Goal: Task Accomplishment & Management: Use online tool/utility

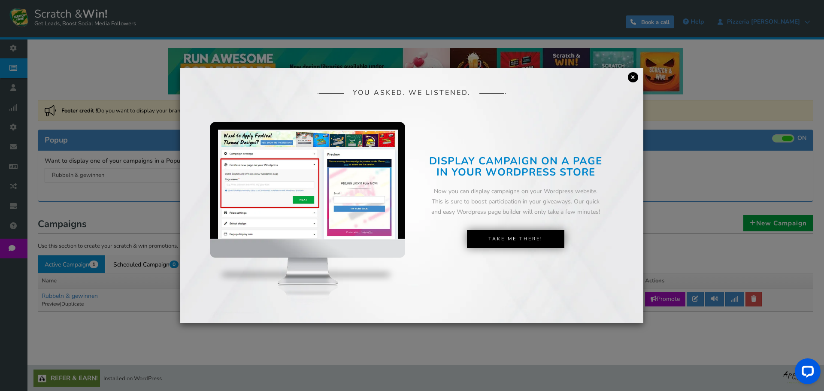
click at [634, 76] on link "×" at bounding box center [633, 77] width 10 height 10
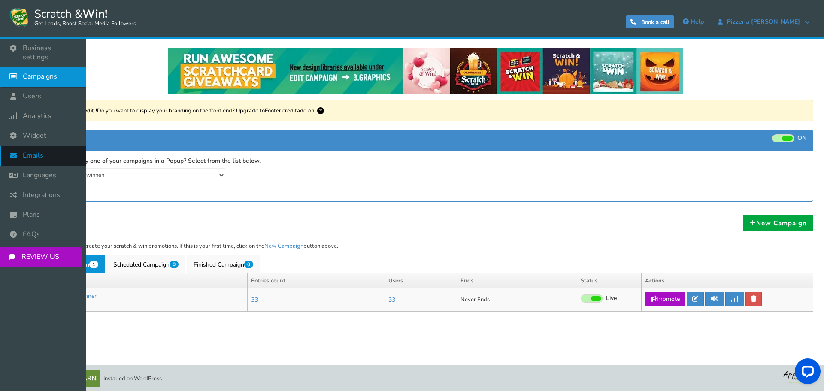
click at [26, 151] on span "Emails" at bounding box center [33, 155] width 21 height 9
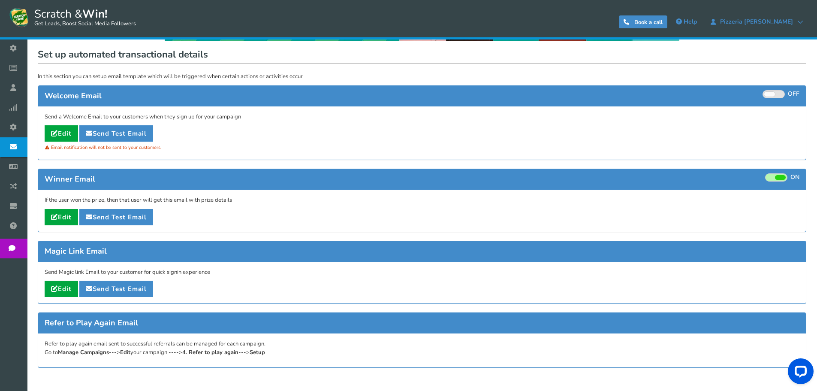
scroll to position [86, 0]
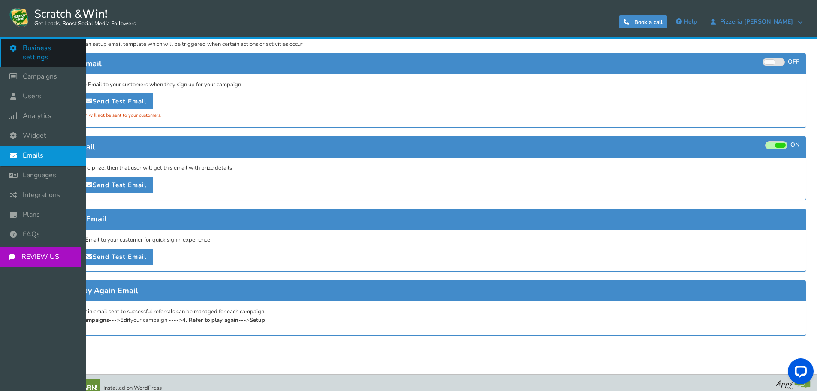
click at [40, 53] on link "Business settings" at bounding box center [43, 53] width 86 height 28
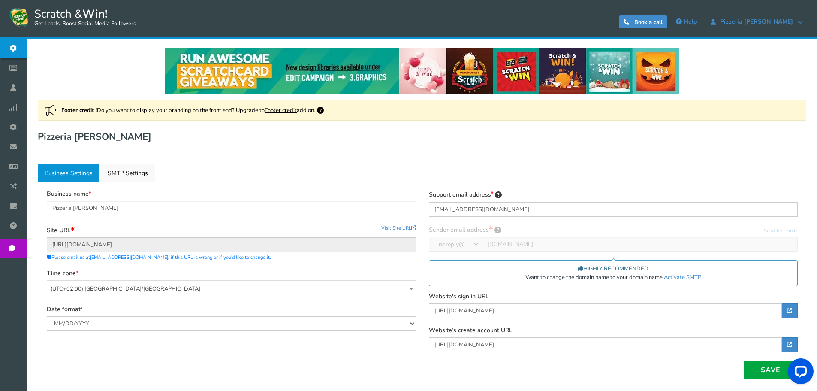
click at [237, 131] on h1 "Pizzeria [PERSON_NAME]" at bounding box center [422, 137] width 769 height 17
click at [123, 174] on link "Active SMTP Settings" at bounding box center [128, 172] width 54 height 18
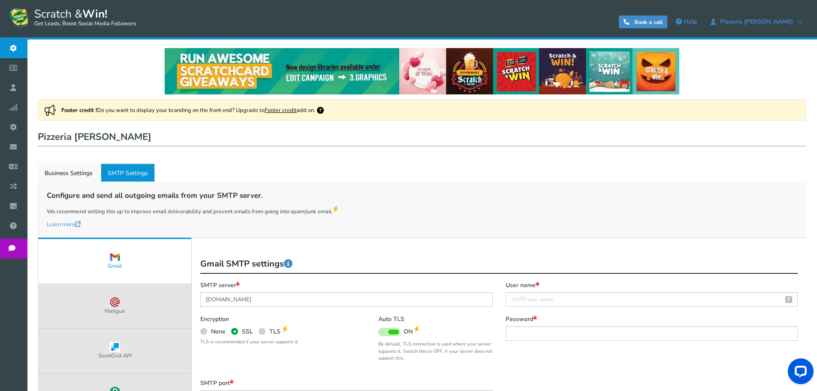
click at [202, 160] on div "Footer credit ! Do you want to display your branding on the front end? Upgrade …" at bounding box center [422, 308] width 769 height 416
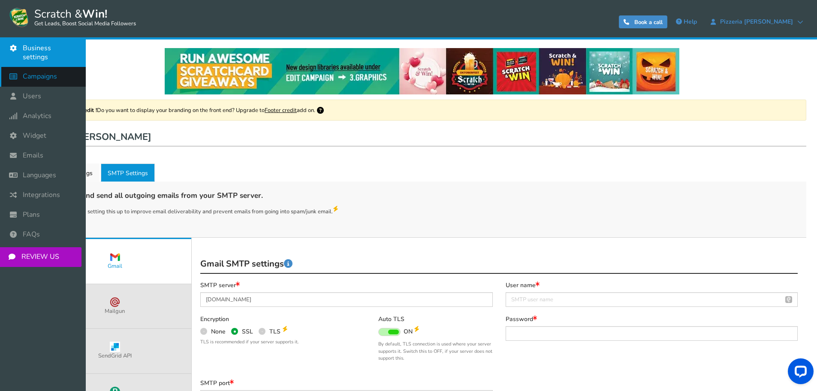
click at [15, 68] on icon at bounding box center [15, 76] width 16 height 19
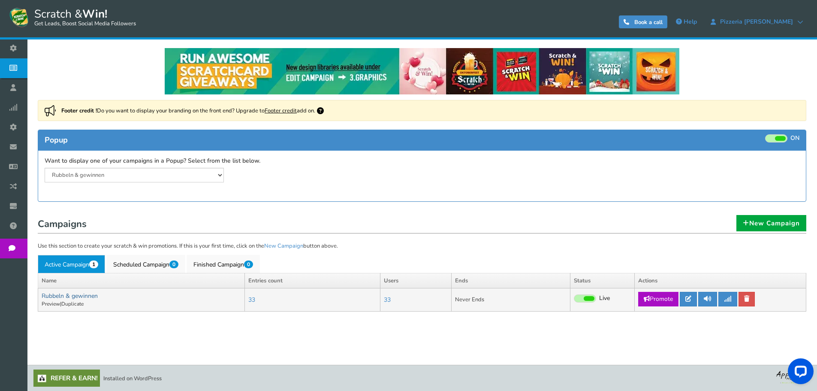
click at [48, 295] on link "Rubbeln & gewinnen" at bounding box center [70, 296] width 56 height 8
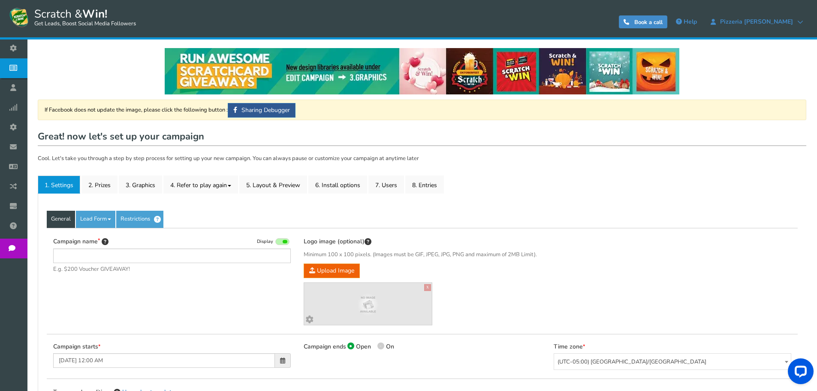
type input "Rubbeln & gewinnen"
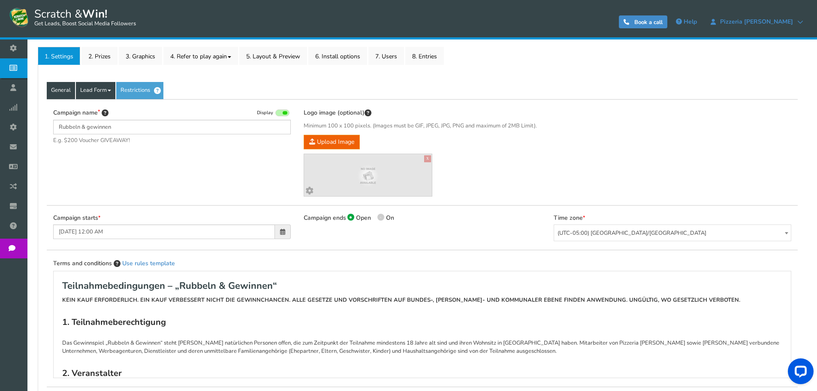
click at [93, 90] on link "Lead Form" at bounding box center [95, 90] width 39 height 17
click at [91, 119] on link "Labels" at bounding box center [110, 117] width 68 height 18
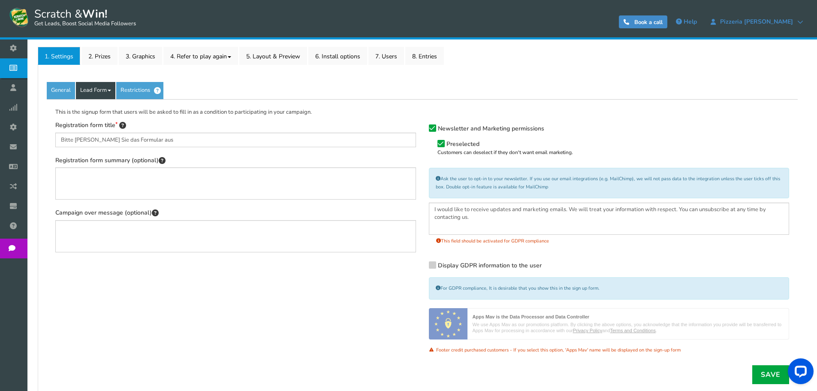
click at [101, 89] on link "Lead Form" at bounding box center [95, 90] width 39 height 17
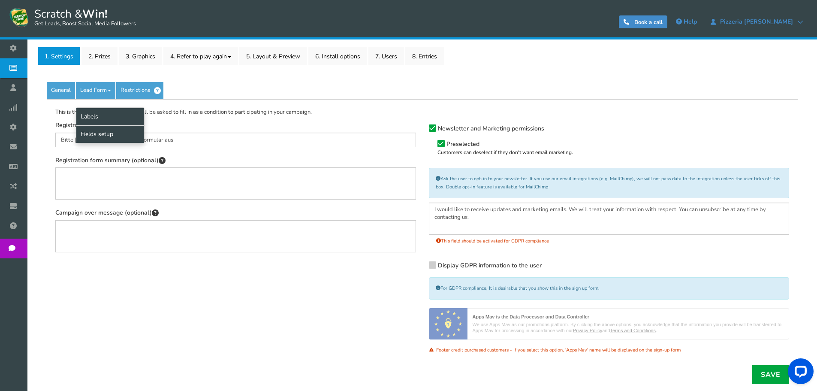
click at [96, 134] on link "Fields setup" at bounding box center [110, 134] width 68 height 18
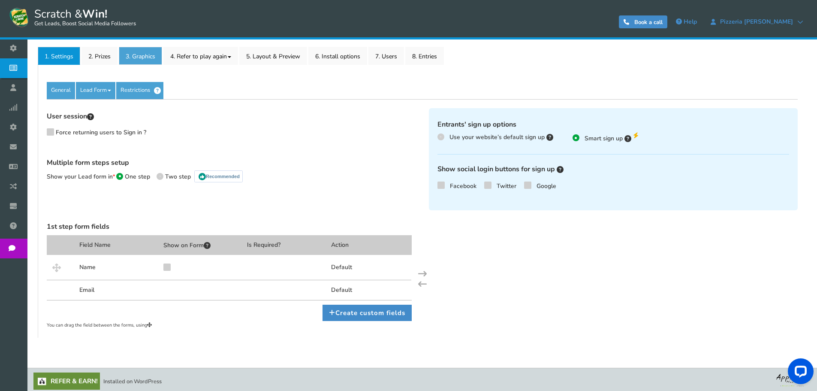
click at [127, 56] on link "3. Graphics" at bounding box center [140, 56] width 43 height 18
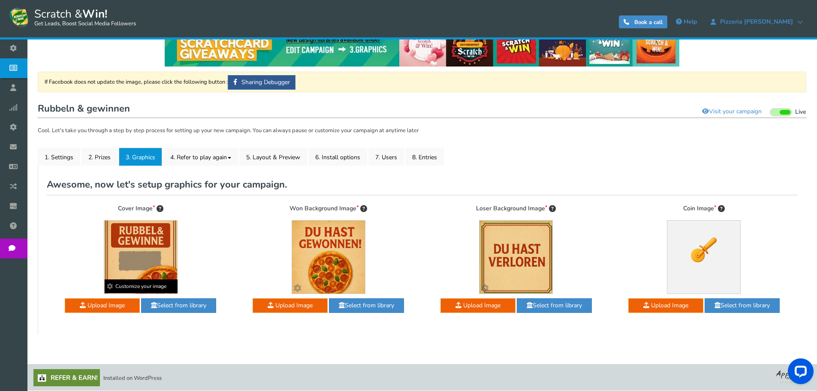
click at [139, 251] on img at bounding box center [140, 257] width 73 height 73
click at [128, 286] on b "Customize your image" at bounding box center [141, 286] width 73 height 14
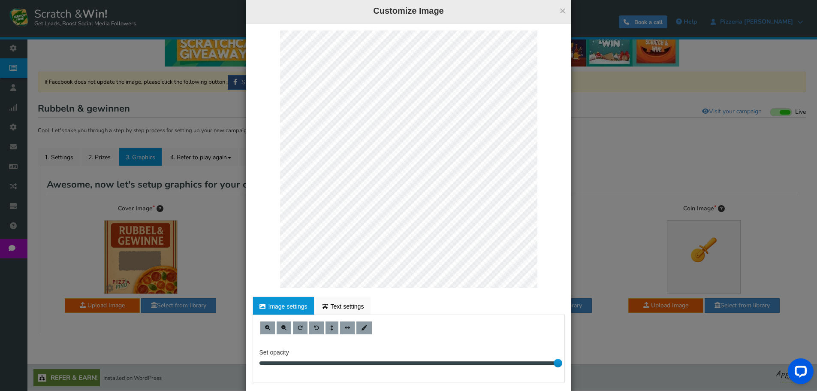
scroll to position [0, 0]
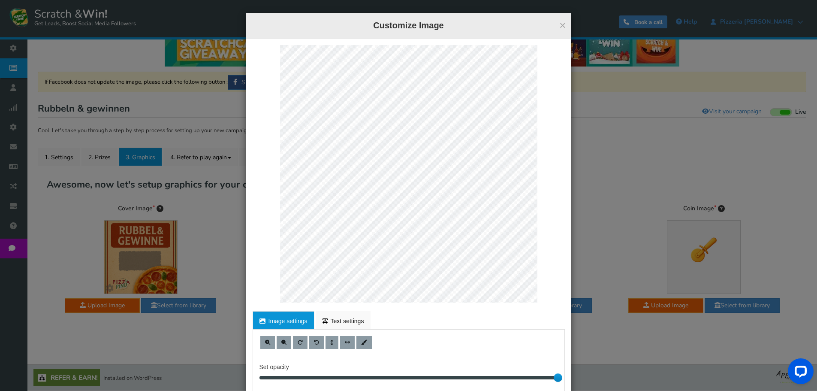
click at [612, 206] on div "× Customize Image For proper edit, check the desktop version Image settings Tex…" at bounding box center [408, 195] width 817 height 391
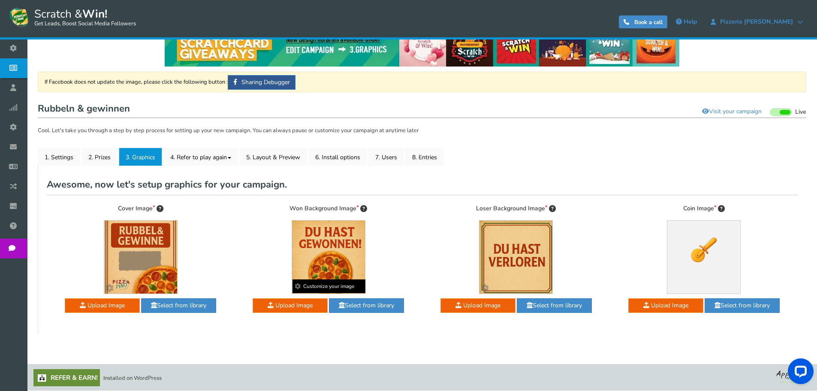
click at [313, 251] on img at bounding box center [328, 257] width 73 height 73
click at [318, 288] on b "Customize your image" at bounding box center [329, 286] width 73 height 14
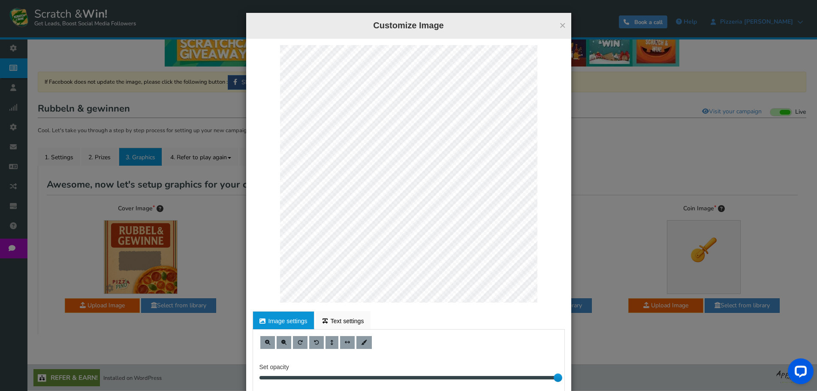
click at [620, 185] on div "× Customize Image For proper edit, check the desktop version Image settings Tex…" at bounding box center [408, 195] width 817 height 391
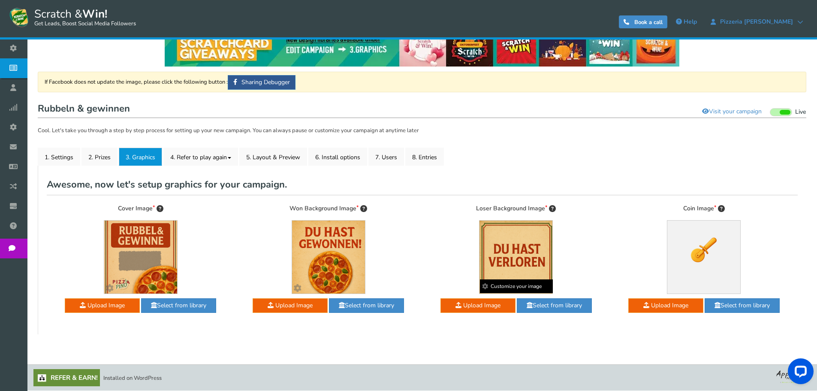
click at [531, 248] on img at bounding box center [516, 257] width 73 height 73
click at [509, 254] on img at bounding box center [516, 257] width 73 height 73
click at [515, 288] on b "Customize your image" at bounding box center [516, 286] width 73 height 14
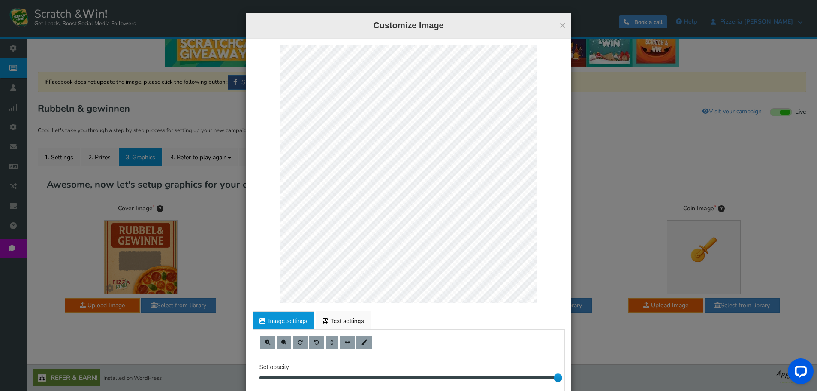
scroll to position [53, 0]
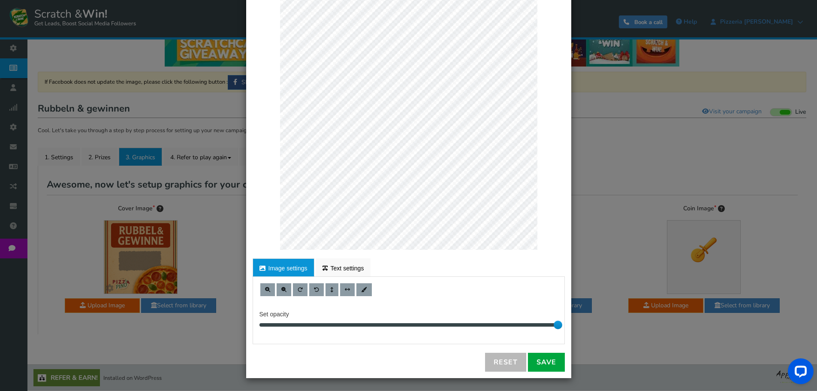
click at [699, 248] on div "× Customize Image For proper edit, check the desktop version Image settings Tex…" at bounding box center [408, 195] width 817 height 391
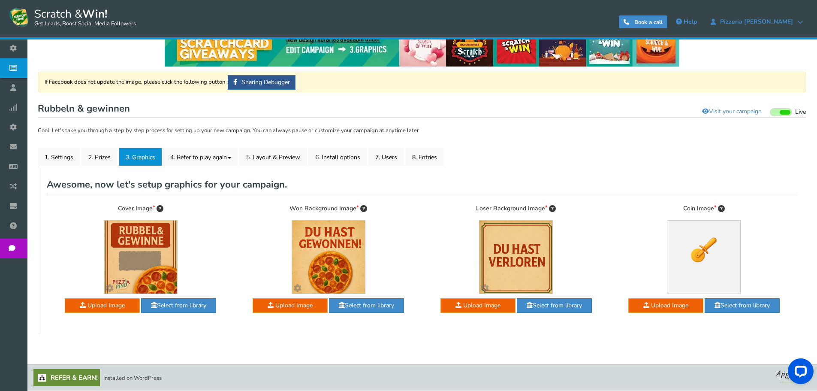
click at [699, 248] on img at bounding box center [704, 250] width 34 height 34
click at [704, 253] on img at bounding box center [704, 250] width 34 height 34
click at [234, 223] on div "Cover Image Customize your image Upload Image upload/img/76/76/21076_scratch_17…" at bounding box center [141, 265] width 188 height 122
click at [191, 156] on link "4. Refer to play again" at bounding box center [200, 157] width 75 height 18
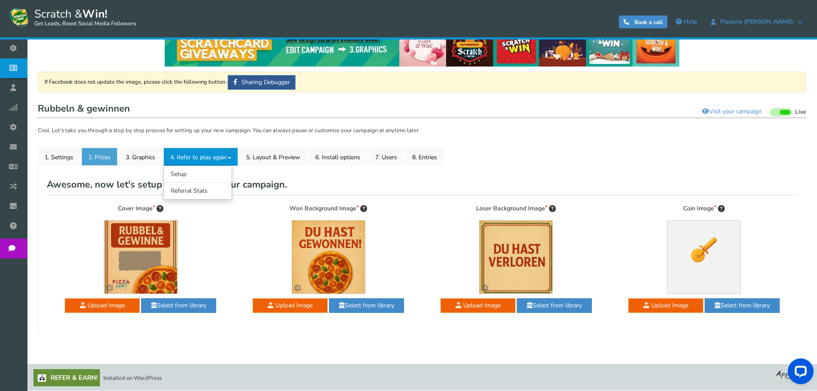
click at [99, 157] on link "2. Prizes" at bounding box center [100, 157] width 36 height 18
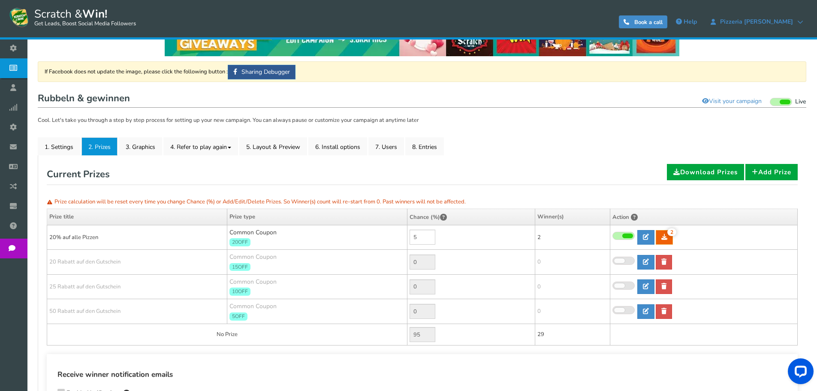
scroll to position [28, 0]
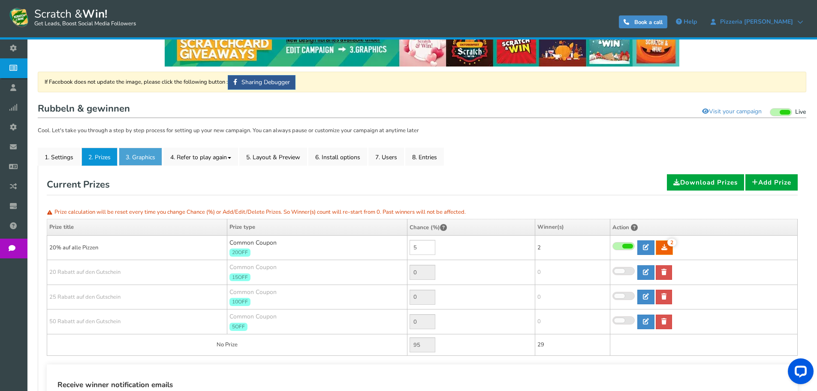
click at [136, 154] on link "3. Graphics" at bounding box center [140, 157] width 43 height 18
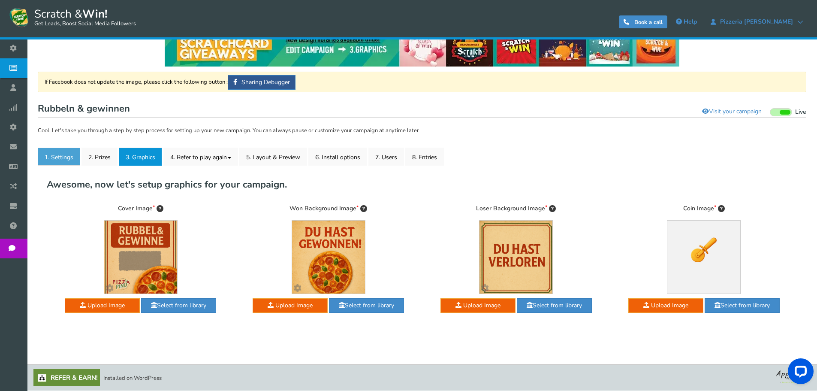
click at [64, 158] on link "1. Settings" at bounding box center [59, 157] width 42 height 18
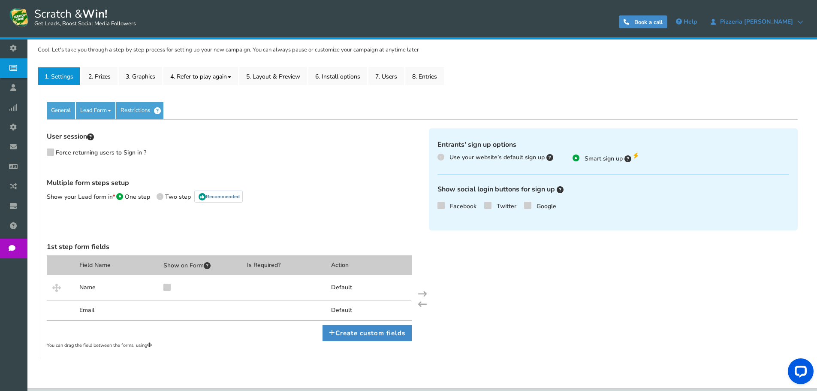
scroll to position [132, 0]
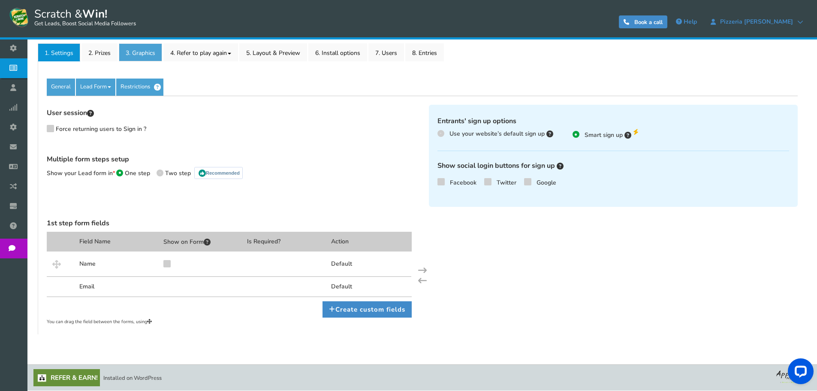
click at [145, 53] on link "3. Graphics" at bounding box center [140, 52] width 43 height 18
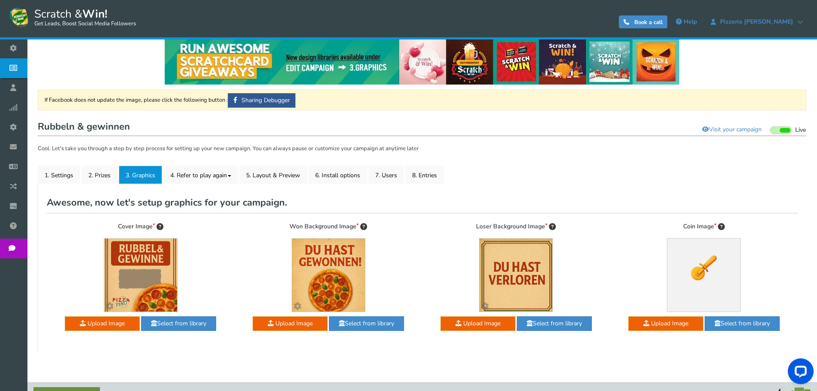
scroll to position [0, 0]
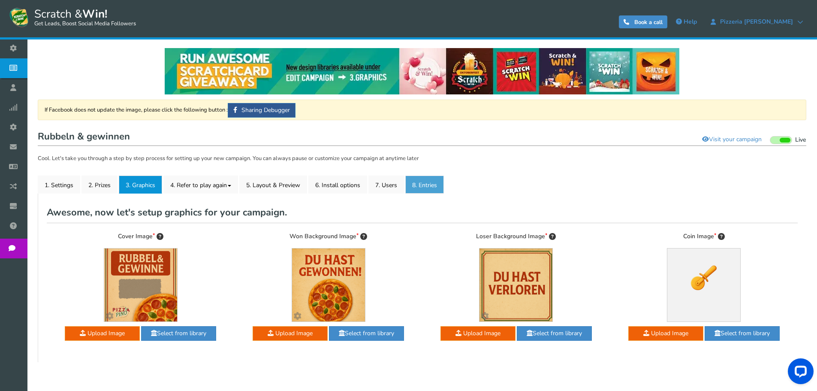
click at [415, 186] on link "8. Entries" at bounding box center [425, 185] width 39 height 18
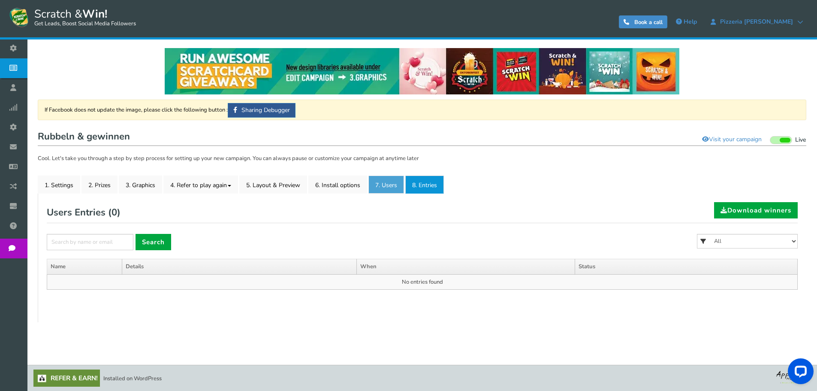
click at [397, 186] on link "7. Users" at bounding box center [387, 185] width 36 height 18
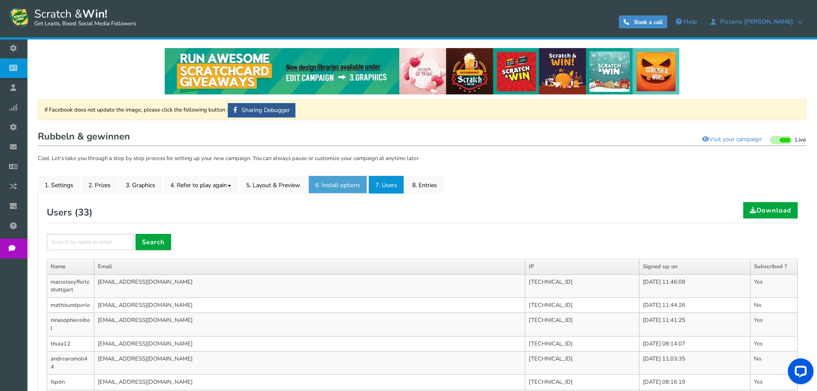
click at [337, 188] on link "6. Install options New" at bounding box center [338, 185] width 59 height 18
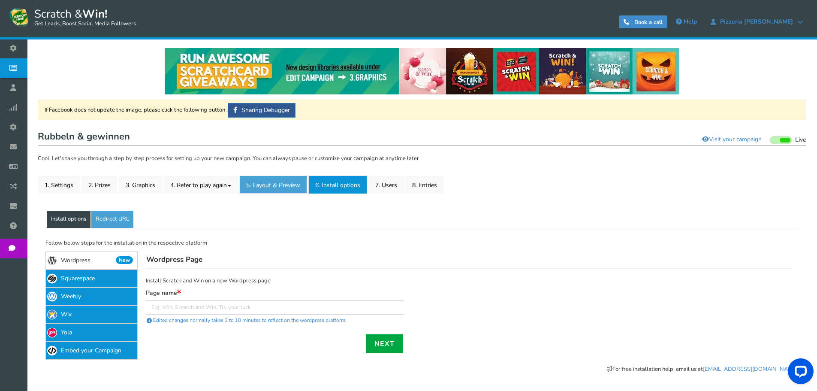
click at [281, 186] on link "5. Layout & Preview" at bounding box center [273, 185] width 68 height 18
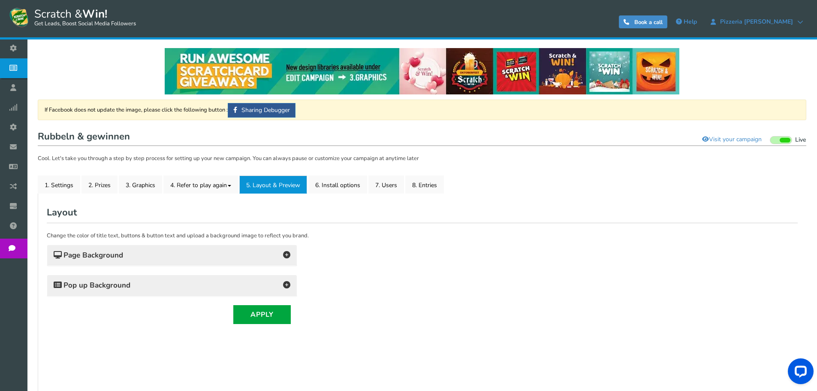
click at [201, 251] on h4 "Page Background" at bounding box center [172, 255] width 237 height 12
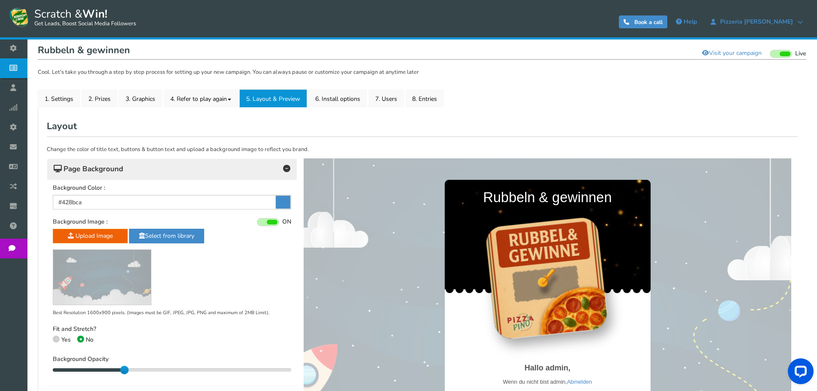
scroll to position [129, 0]
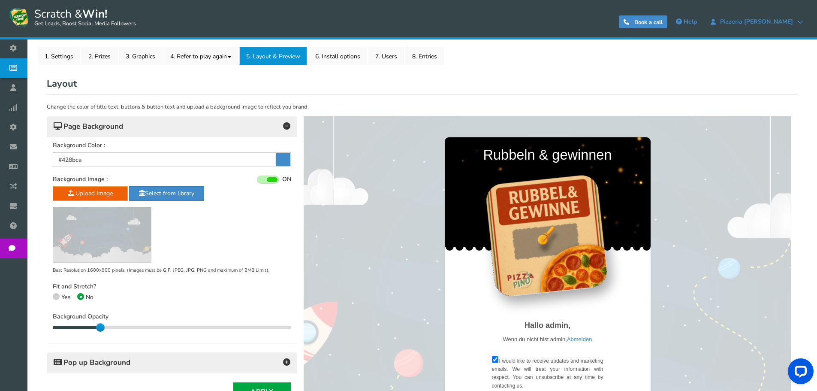
drag, startPoint x: 123, startPoint y: 327, endPoint x: 110, endPoint y: 331, distance: 13.6
click at [110, 331] on div "20 20" at bounding box center [172, 327] width 239 height 9
click at [130, 363] on span "Pop up Background" at bounding box center [92, 362] width 77 height 9
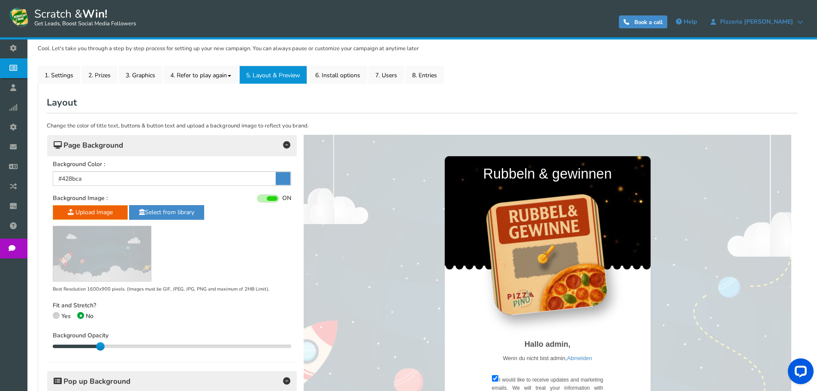
scroll to position [86, 0]
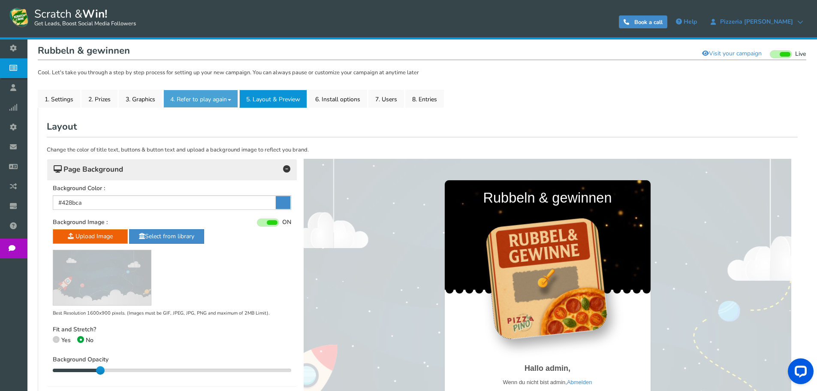
click at [200, 99] on link "4. Refer to play again" at bounding box center [200, 99] width 75 height 18
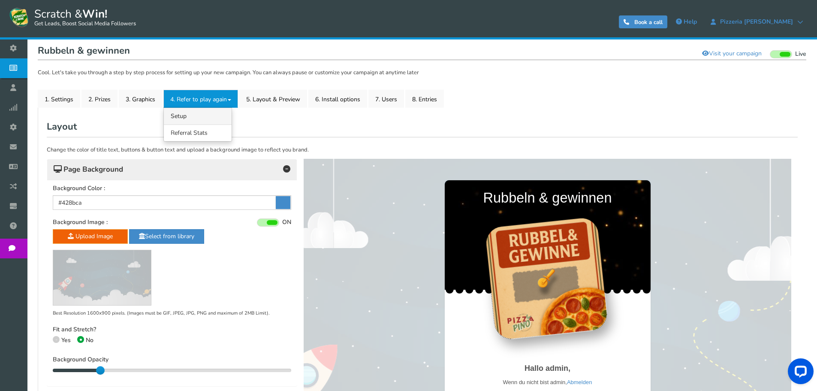
click at [186, 117] on link "4.1 Referrals Setup" at bounding box center [198, 116] width 68 height 17
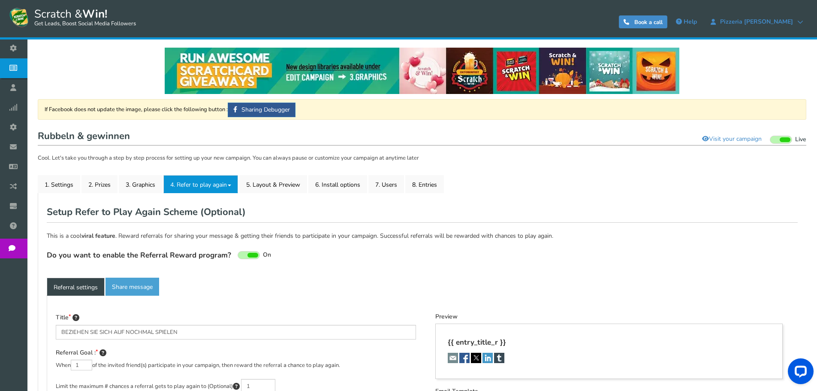
type textarea "Werben Sie Ihre Freunde und erhalten Sie mehr Gewinnchancen!"
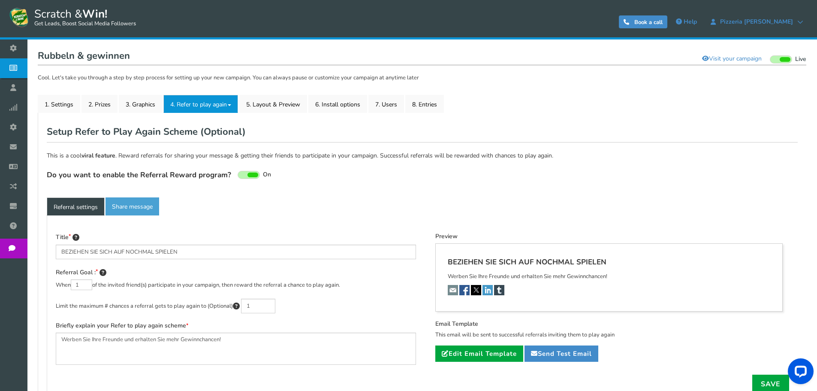
scroll to position [86, 0]
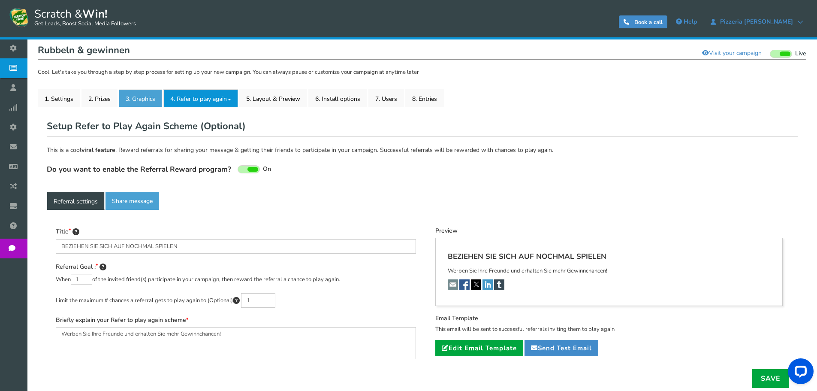
click at [138, 98] on link "3. Graphics" at bounding box center [140, 98] width 43 height 18
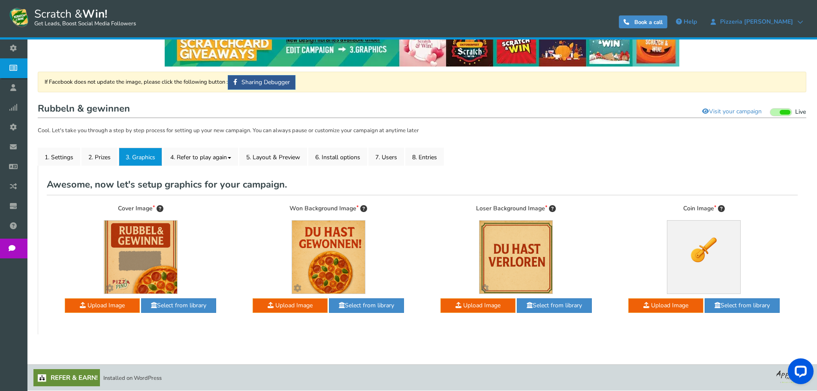
scroll to position [0, 0]
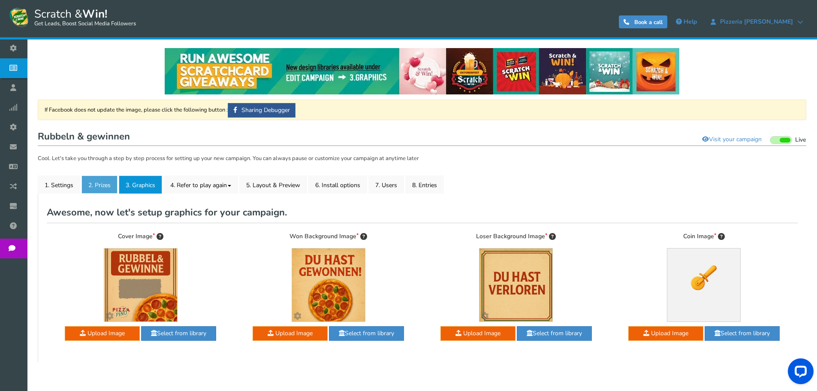
click at [101, 188] on link "2. Prizes" at bounding box center [100, 185] width 36 height 18
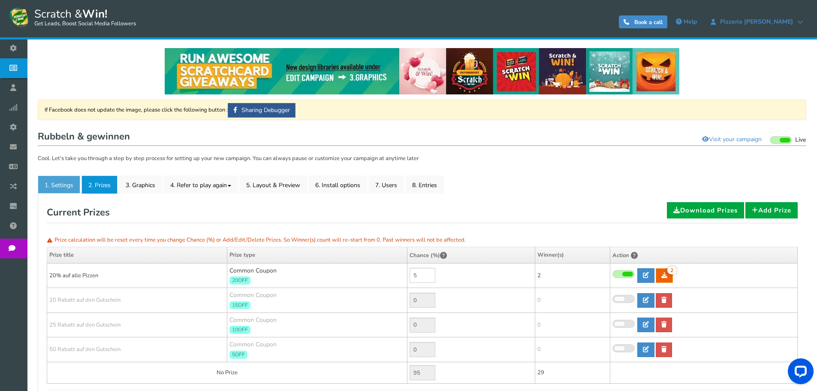
click at [55, 184] on link "1. Settings" at bounding box center [59, 185] width 42 height 18
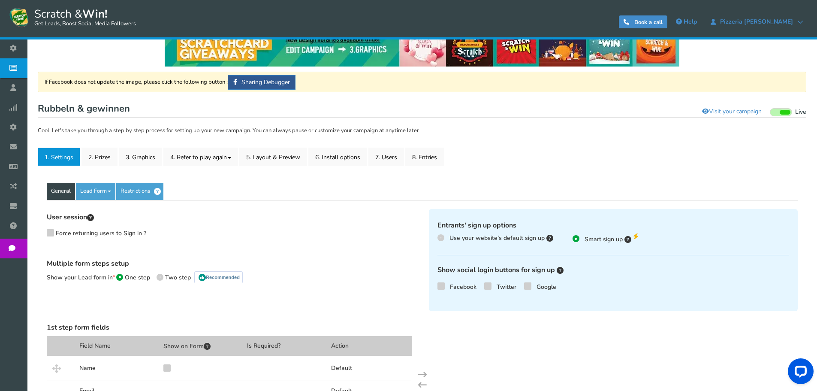
scroll to position [43, 0]
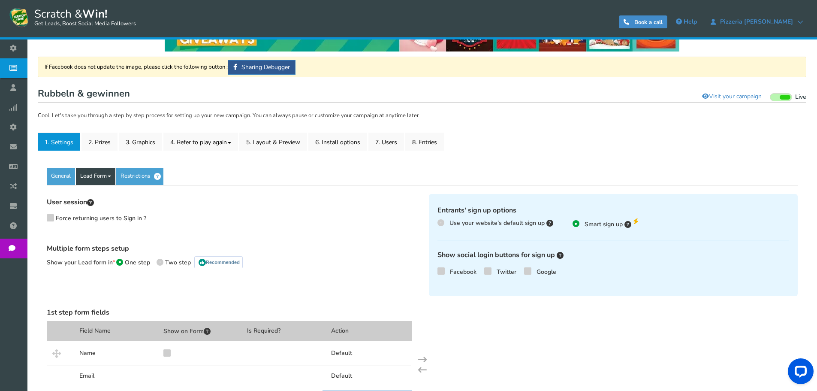
click at [99, 177] on link "Lead Form" at bounding box center [95, 176] width 39 height 17
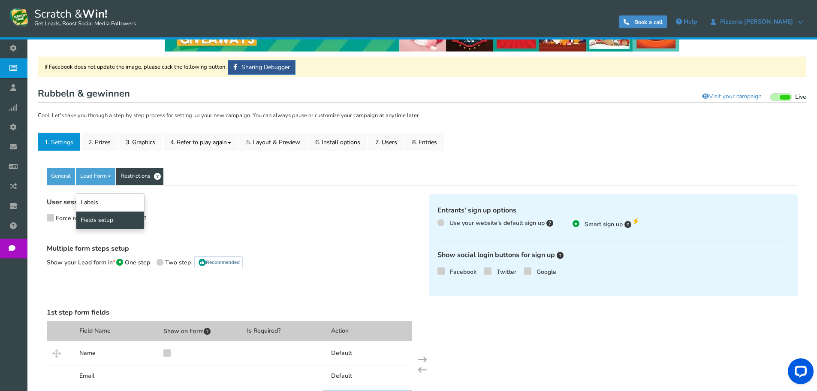
click at [139, 176] on link "Restrictions" at bounding box center [139, 176] width 47 height 17
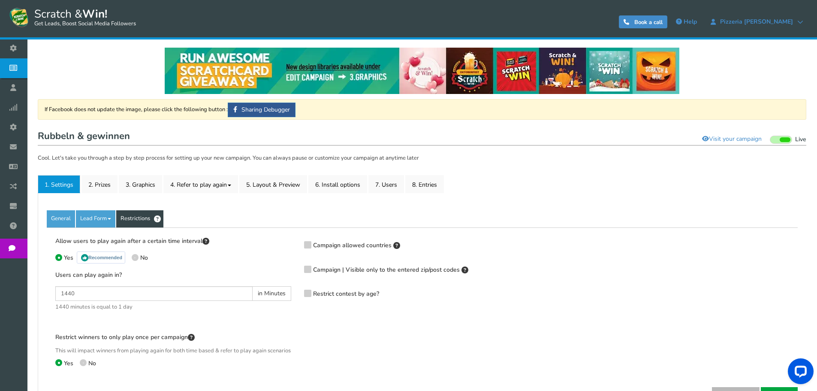
scroll to position [0, 0]
click at [710, 138] on link "Visit your campaign" at bounding box center [732, 139] width 71 height 15
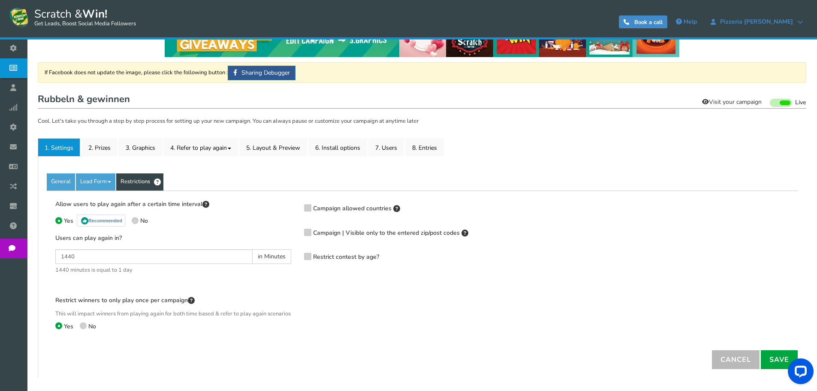
scroll to position [43, 0]
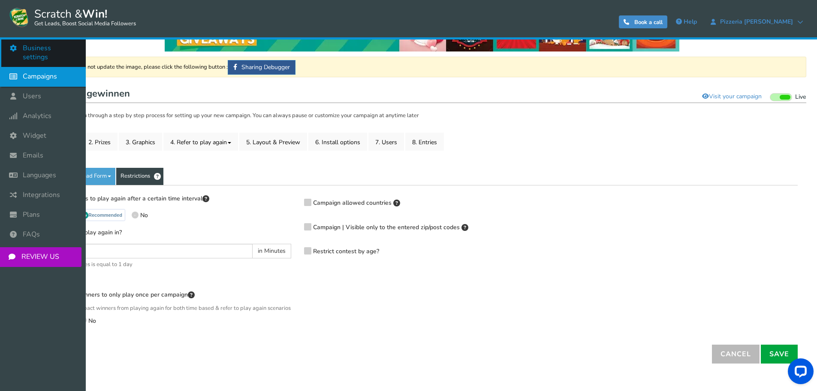
click at [9, 45] on icon at bounding box center [15, 48] width 16 height 19
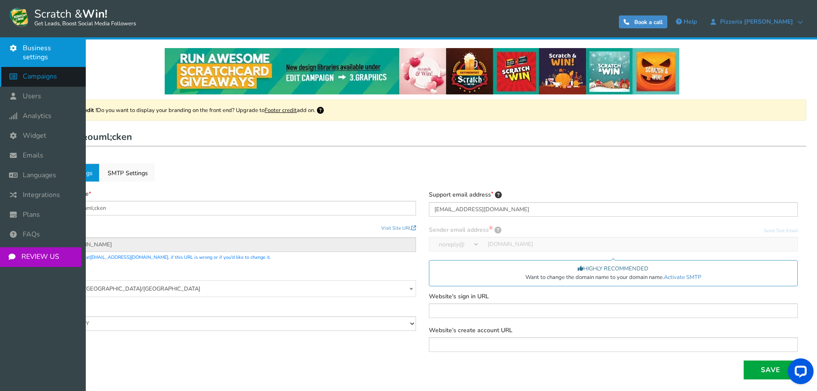
click at [15, 68] on icon at bounding box center [15, 76] width 16 height 19
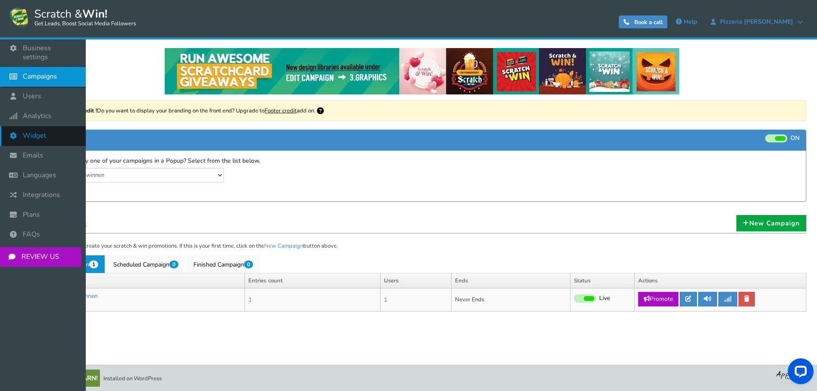
click at [10, 126] on icon at bounding box center [15, 135] width 16 height 19
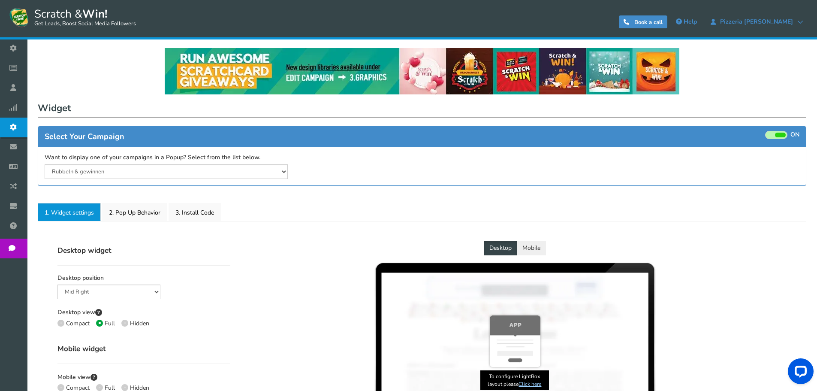
select select "mid-bottom-bar"
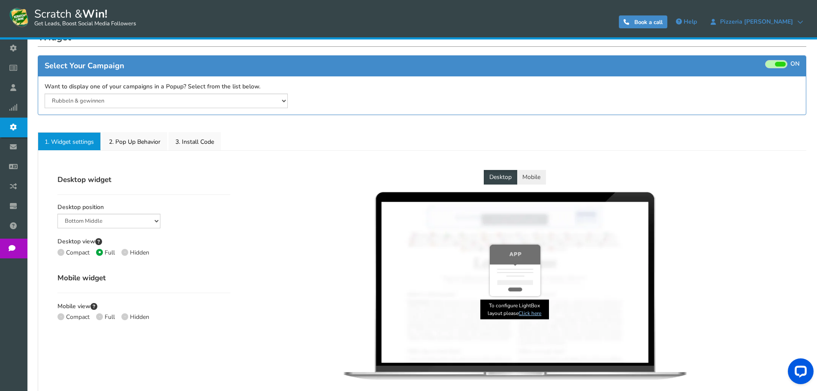
scroll to position [86, 0]
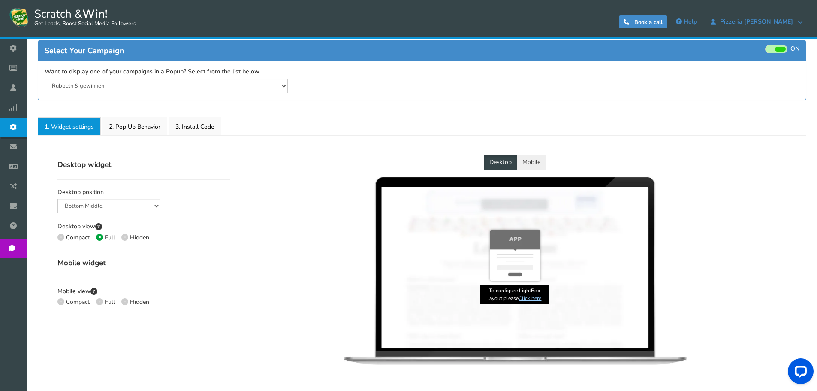
click at [63, 237] on span at bounding box center [61, 237] width 7 height 7
click at [63, 237] on input "Compact" at bounding box center [61, 239] width 6 height 6
radio input "true"
click at [97, 237] on span at bounding box center [99, 237] width 7 height 7
click at [97, 237] on input "Full" at bounding box center [99, 239] width 6 height 6
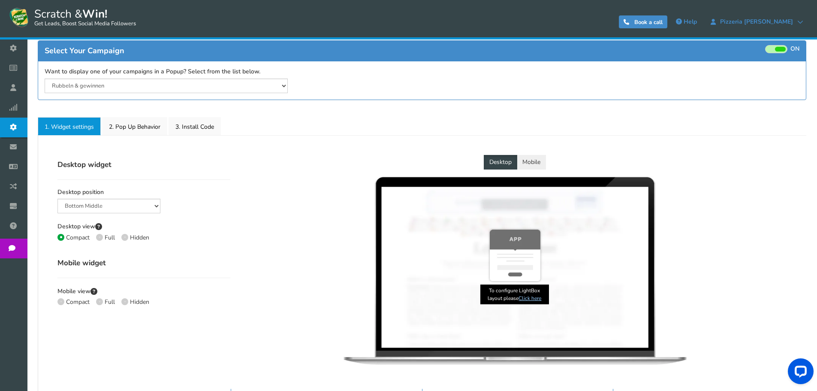
radio input "true"
click at [99, 209] on select "Mid Right Mid Left Top Bar Bottom Bar Bottom Left Bottom Right Bottom Middle" at bounding box center [109, 206] width 103 height 15
click at [527, 159] on button "Mobile" at bounding box center [531, 162] width 29 height 15
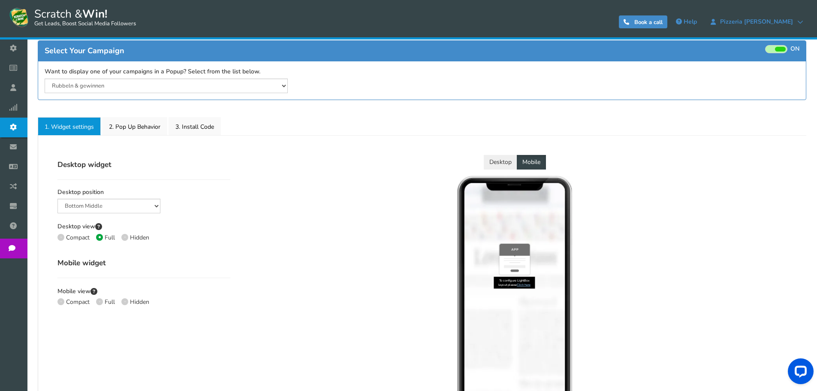
click at [491, 160] on button "Desktop" at bounding box center [500, 162] width 33 height 15
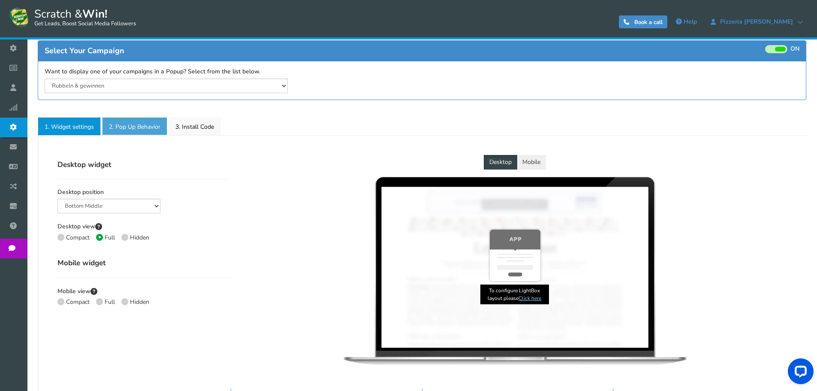
click at [128, 128] on link "2. Pop Up Behavior" at bounding box center [134, 126] width 65 height 18
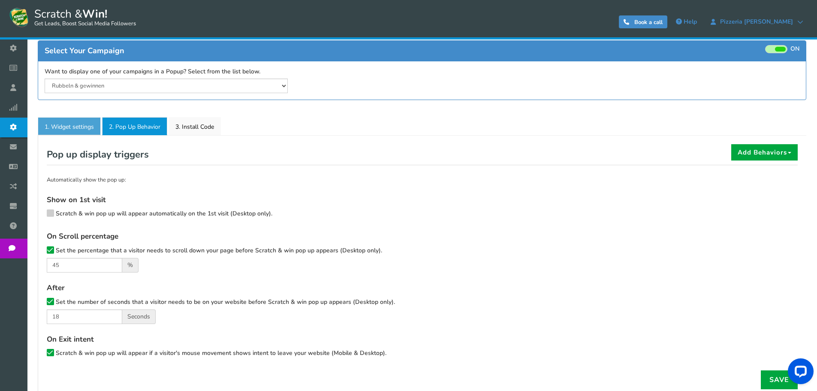
click at [75, 129] on link "1. Widget settings" at bounding box center [69, 126] width 63 height 18
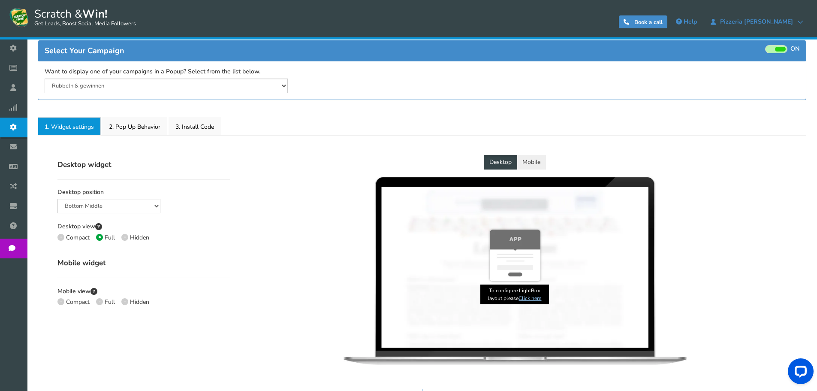
click at [61, 303] on span at bounding box center [61, 301] width 7 height 7
click at [61, 303] on input "Compact" at bounding box center [61, 303] width 6 height 6
radio input "true"
click at [188, 127] on link "3. Install Code" at bounding box center [195, 126] width 52 height 18
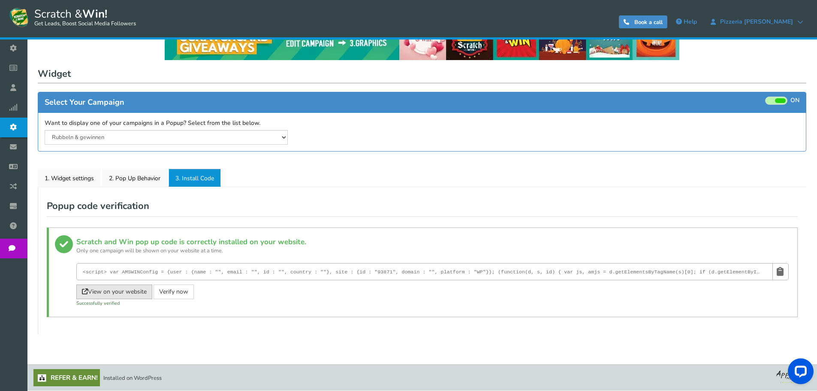
click at [127, 293] on link "View on your website" at bounding box center [114, 292] width 76 height 15
